Goal: Task Accomplishment & Management: Manage account settings

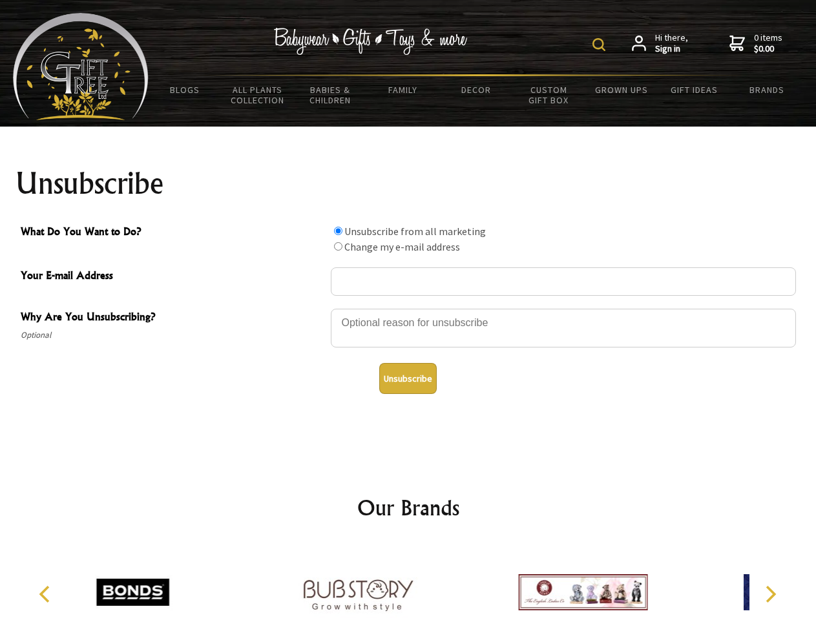
click at [601, 45] on img at bounding box center [598, 44] width 13 height 13
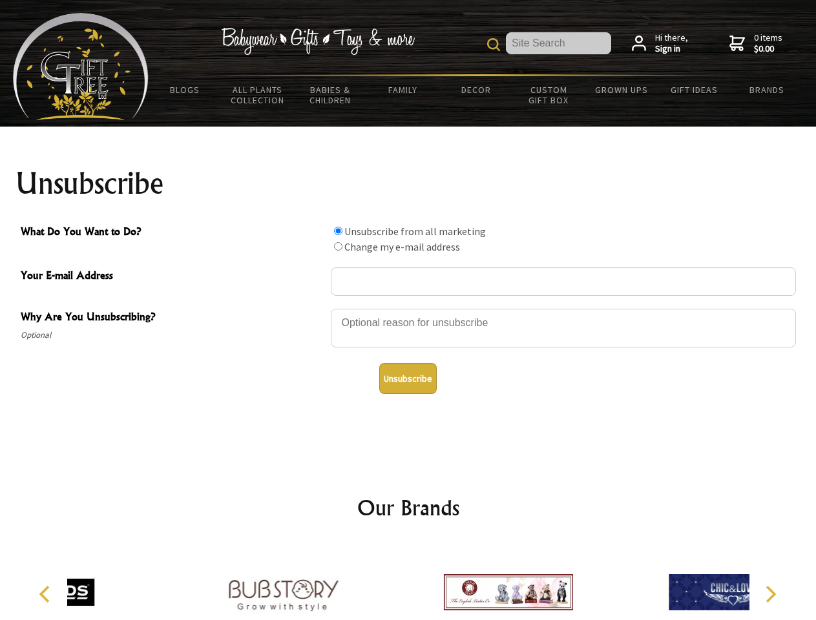
click at [408, 308] on div at bounding box center [563, 329] width 465 height 45
click at [338, 231] on input "What Do You Want to Do?" at bounding box center [338, 231] width 8 height 8
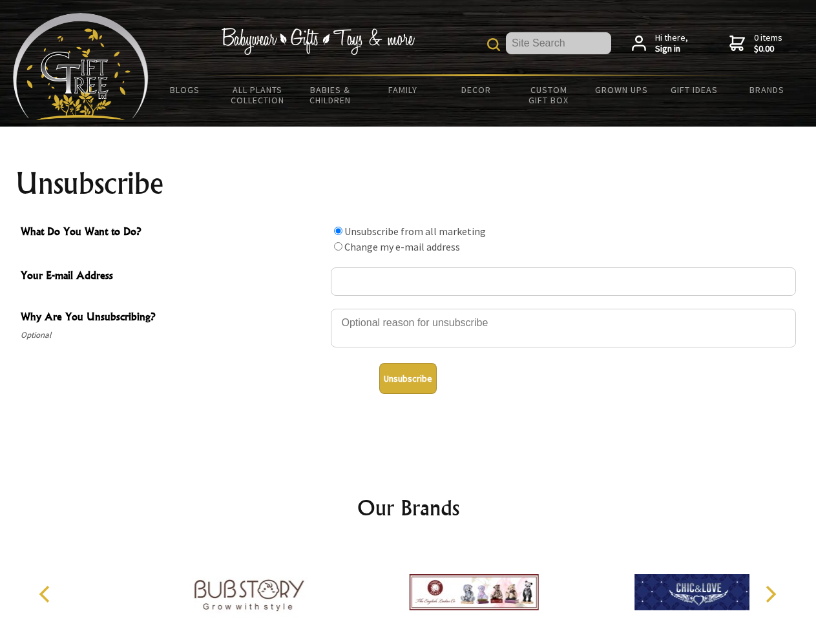
click at [338, 246] on input "What Do You Want to Do?" at bounding box center [338, 246] width 8 height 8
radio input "true"
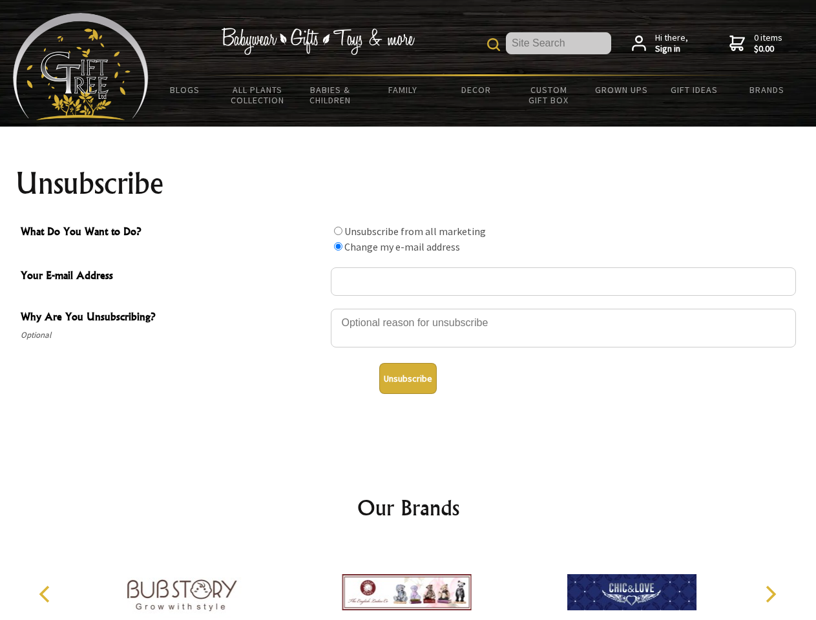
click at [408, 378] on button "Unsubscribe" at bounding box center [407, 378] width 57 height 31
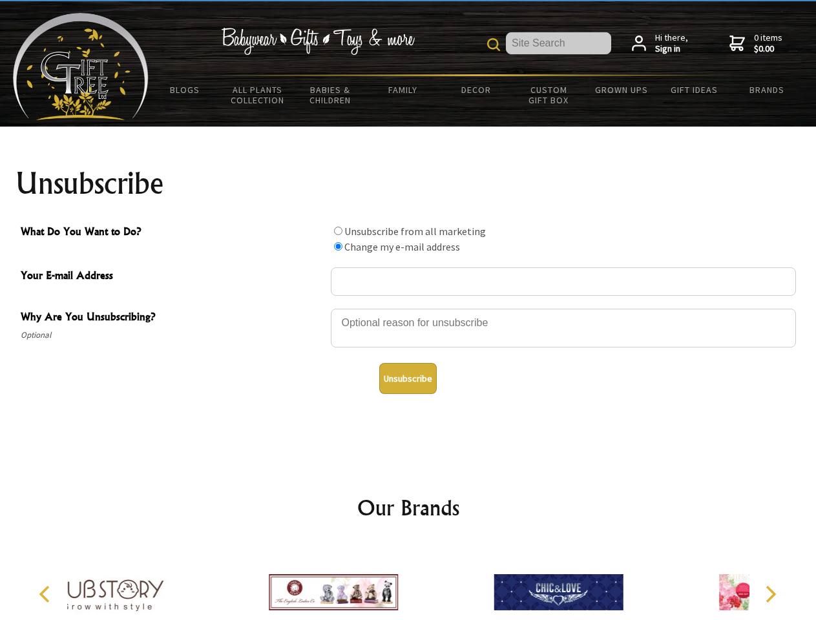
click at [47, 594] on icon "Previous" at bounding box center [45, 594] width 17 height 17
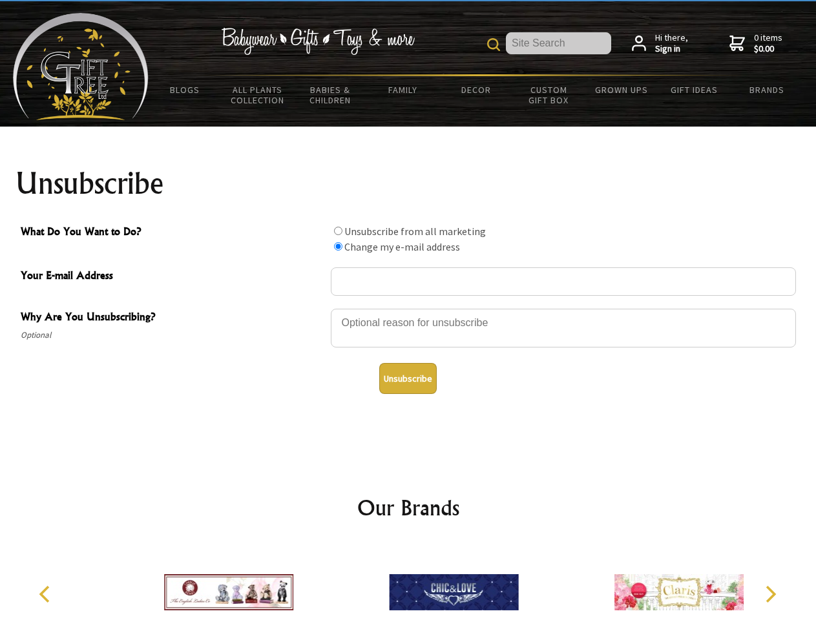
click at [770, 594] on icon "Next" at bounding box center [769, 594] width 17 height 17
